Goal: Task Accomplishment & Management: Use online tool/utility

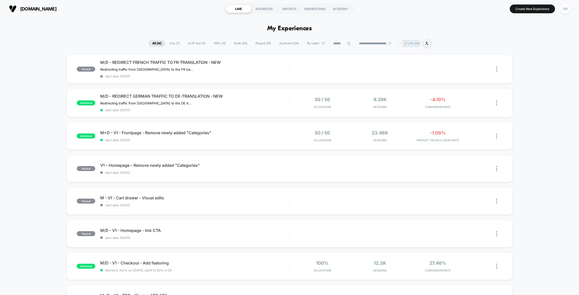
click at [197, 44] on span "A/B Test ( 3 )" at bounding box center [196, 43] width 25 height 7
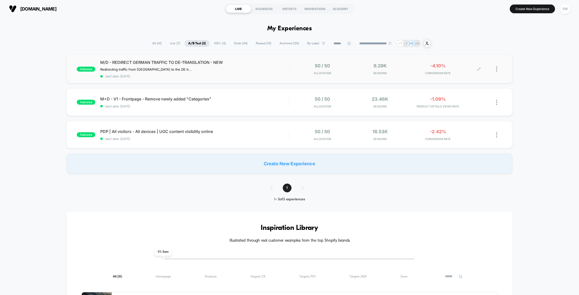
click at [498, 68] on div at bounding box center [499, 69] width 6 height 12
click at [533, 63] on div "published M/D - REDIRECT GERMAN TRAFFIC TO DE-TRANSLATION - NEW Redirecting tra…" at bounding box center [289, 114] width 579 height 119
click at [498, 68] on div at bounding box center [499, 69] width 6 height 12
drag, startPoint x: 462, startPoint y: 40, endPoint x: 458, endPoint y: 46, distance: 7.0
click at [462, 40] on div "Edit" at bounding box center [471, 40] width 45 height 11
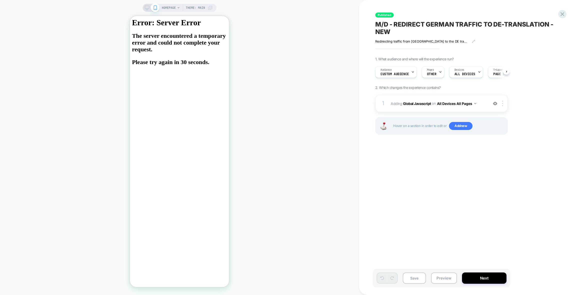
scroll to position [0, 0]
click at [405, 75] on span "Custom Audience" at bounding box center [394, 74] width 29 height 4
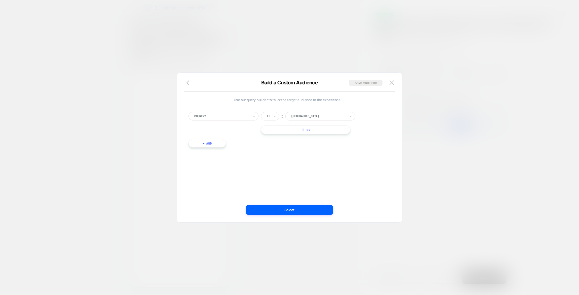
click at [207, 148] on div "Country Is ︰ [GEOGRAPHIC_DATA] || Or + And" at bounding box center [287, 127] width 202 height 46
click at [209, 142] on button "+ And" at bounding box center [208, 143] width 38 height 9
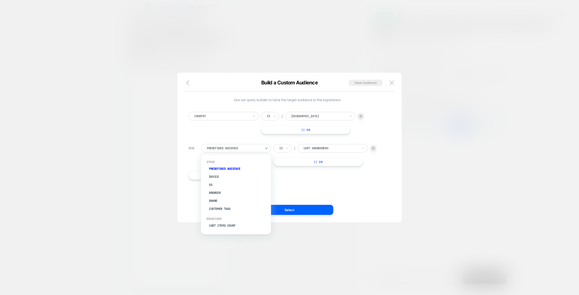
click at [242, 149] on div at bounding box center [234, 148] width 55 height 5
click at [221, 173] on div "UTM Source" at bounding box center [238, 177] width 65 height 8
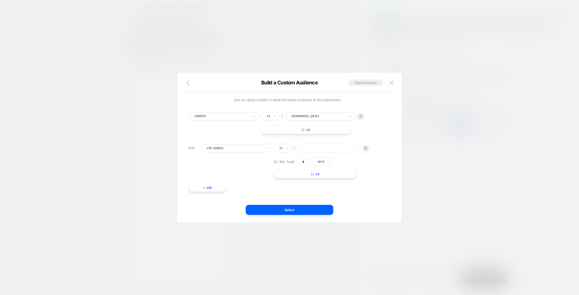
click at [320, 147] on input at bounding box center [329, 148] width 63 height 9
click at [236, 147] on div at bounding box center [234, 148] width 55 height 5
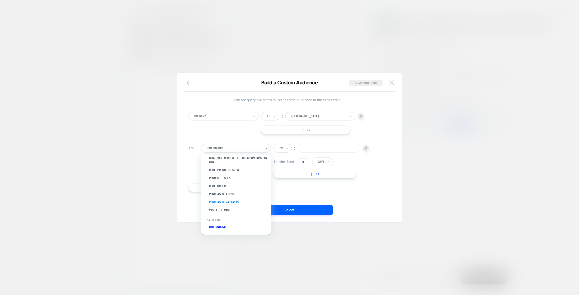
scroll to position [195, 0]
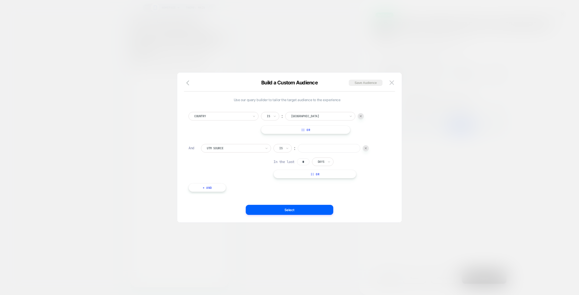
click at [366, 191] on div "Country Is ︰ [GEOGRAPHIC_DATA] || Or And UTM Source Is ︰ In the last * Days || …" at bounding box center [287, 149] width 202 height 90
click at [317, 150] on input at bounding box center [329, 148] width 63 height 9
type input "******"
click at [368, 203] on div "Use our query builder to tailor the target audience to the experience Country I…" at bounding box center [287, 148] width 210 height 130
drag, startPoint x: 307, startPoint y: 160, endPoint x: 285, endPoint y: 161, distance: 21.8
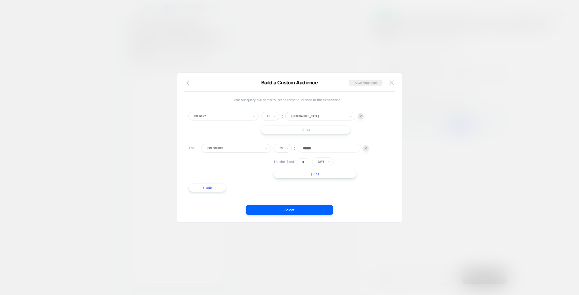
click at [286, 160] on div "In the last * Days" at bounding box center [304, 161] width 60 height 9
type input "*"
click at [301, 194] on div "Use our query builder to tailor the target audience to the experience Country I…" at bounding box center [287, 147] width 197 height 99
click at [288, 208] on button "Select" at bounding box center [290, 210] width 88 height 10
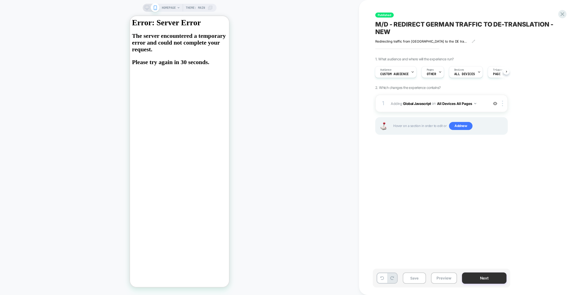
click at [487, 281] on button "Next" at bounding box center [484, 277] width 45 height 11
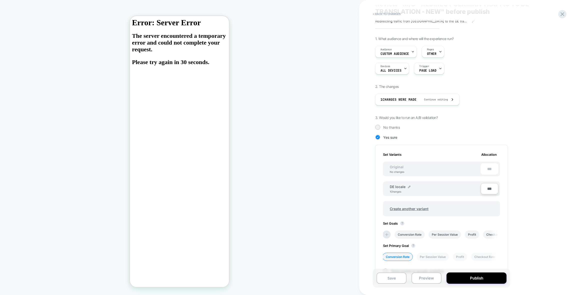
scroll to position [73, 0]
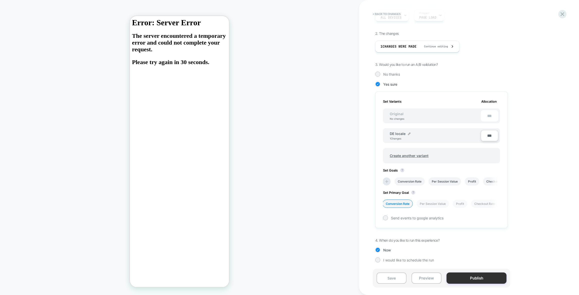
click at [484, 278] on button "Publish" at bounding box center [477, 277] width 60 height 11
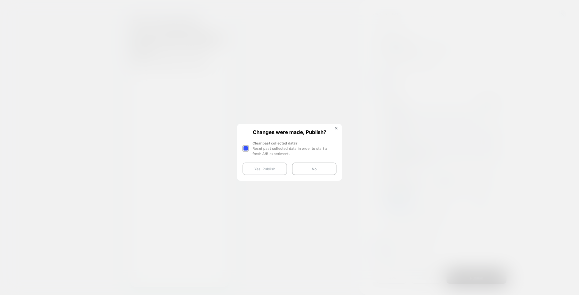
click at [274, 169] on button "Yes, Publish" at bounding box center [265, 168] width 45 height 13
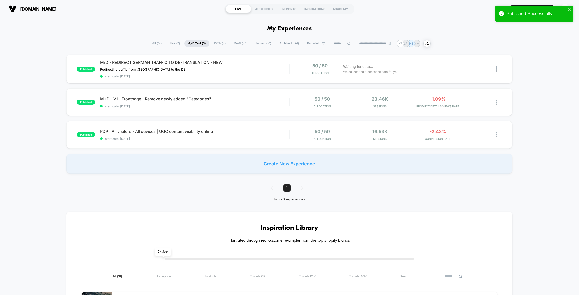
click at [259, 44] on span "Paused ( 10 )" at bounding box center [263, 43] width 23 height 7
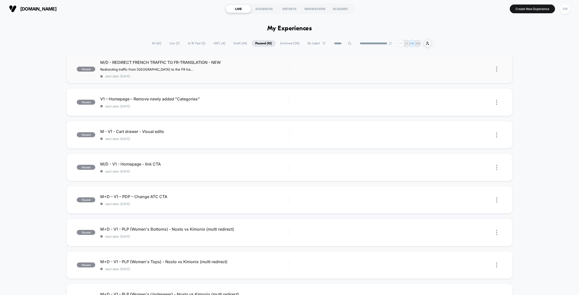
click at [304, 71] on div "Edit Duplicate Preview Start" at bounding box center [396, 68] width 213 height 11
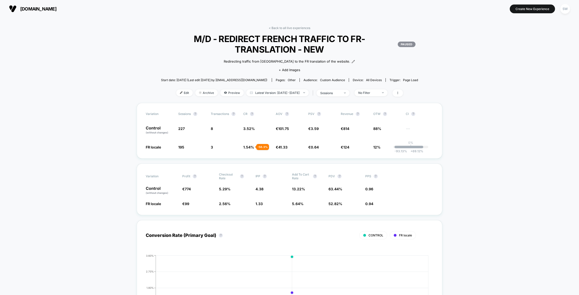
click at [179, 92] on span "Edit" at bounding box center [184, 92] width 17 height 7
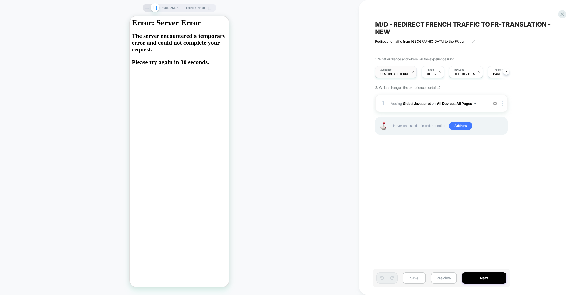
scroll to position [0, 0]
click at [403, 75] on span "Custom Audience" at bounding box center [394, 74] width 29 height 4
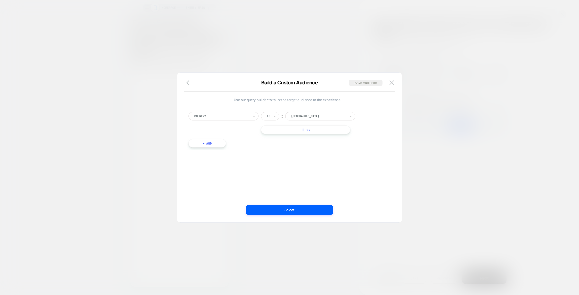
click at [210, 143] on button "+ And" at bounding box center [208, 143] width 38 height 9
click at [215, 148] on div at bounding box center [234, 148] width 55 height 5
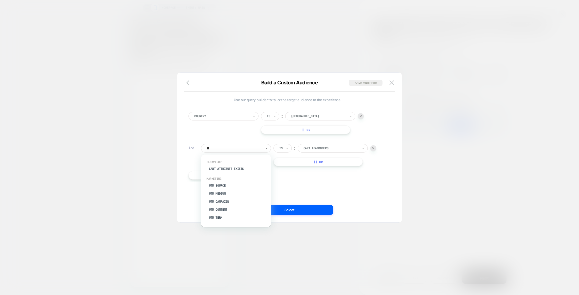
type input "***"
click at [216, 168] on div "UTM Source" at bounding box center [238, 169] width 65 height 8
click at [322, 148] on input at bounding box center [329, 148] width 63 height 9
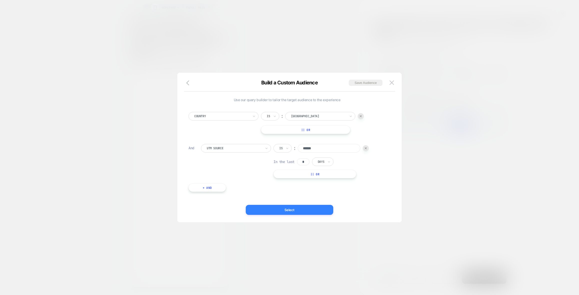
type input "******"
click at [291, 209] on button "Select" at bounding box center [290, 210] width 88 height 10
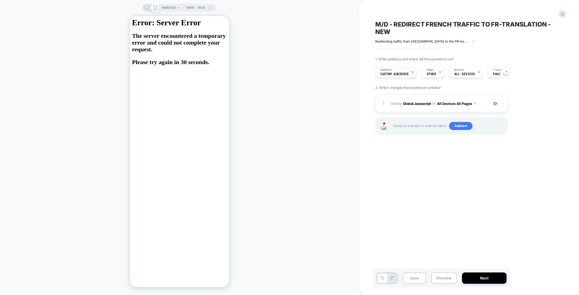
click at [393, 70] on div "Audience Custom Audience" at bounding box center [394, 71] width 39 height 11
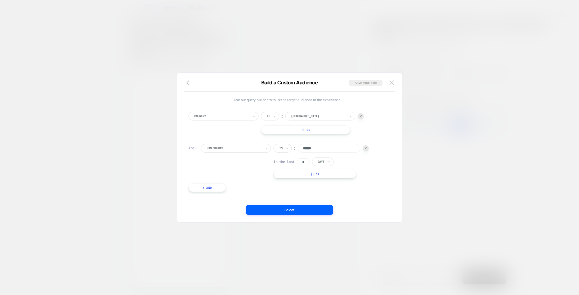
click at [205, 187] on button "+ And" at bounding box center [208, 187] width 38 height 9
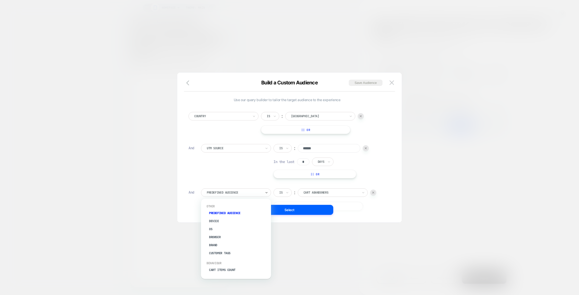
click at [222, 194] on div at bounding box center [234, 192] width 55 height 5
type input "*"
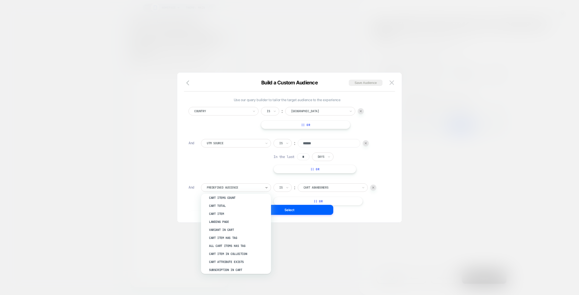
scroll to position [59, 0]
click at [227, 162] on div "UTM Source Is ︰ ****** In the last * Days || Or" at bounding box center [293, 156] width 185 height 34
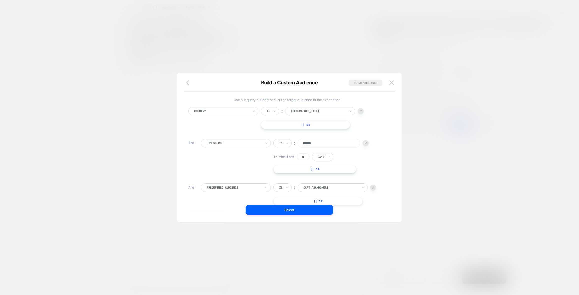
click at [375, 187] on div at bounding box center [373, 187] width 6 height 6
click at [301, 209] on button "Select" at bounding box center [290, 210] width 88 height 10
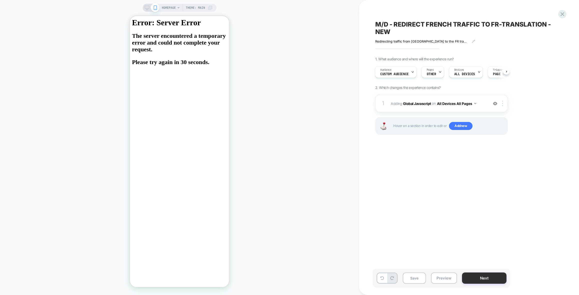
click at [489, 280] on button "Next" at bounding box center [484, 277] width 45 height 11
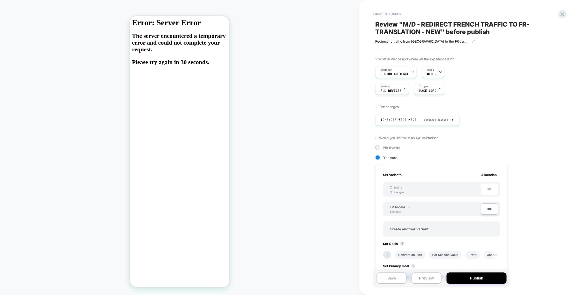
scroll to position [0, 1]
click at [487, 280] on button "Publish" at bounding box center [477, 277] width 60 height 11
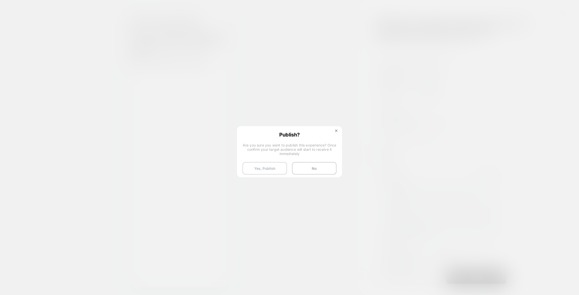
click at [271, 169] on button "Yes, Publish" at bounding box center [265, 168] width 45 height 13
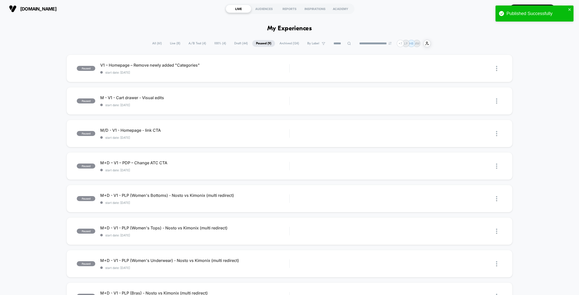
click at [192, 42] on span "A/B Test ( 4 )" at bounding box center [197, 43] width 25 height 7
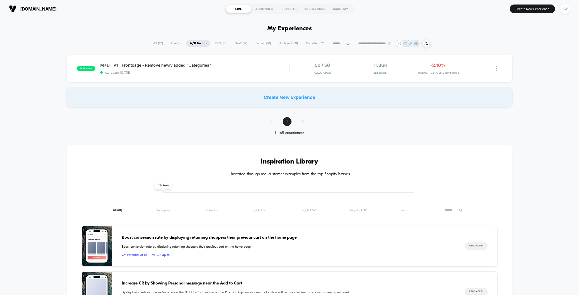
click at [220, 44] on span "100% ( 4 )" at bounding box center [220, 43] width 19 height 7
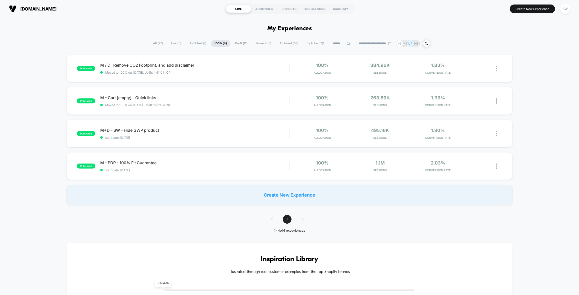
click at [263, 44] on span "Paused ( 10 )" at bounding box center [263, 43] width 23 height 7
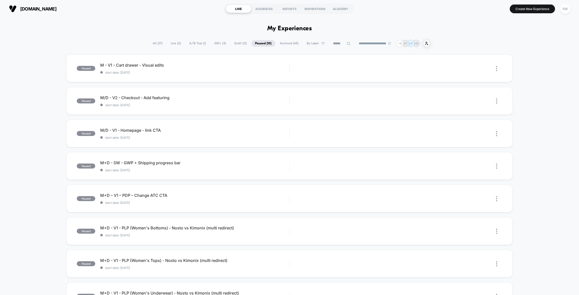
click at [195, 41] on span "A/B Test ( 1 )" at bounding box center [198, 43] width 24 height 7
